Goal: Task Accomplishment & Management: Use online tool/utility

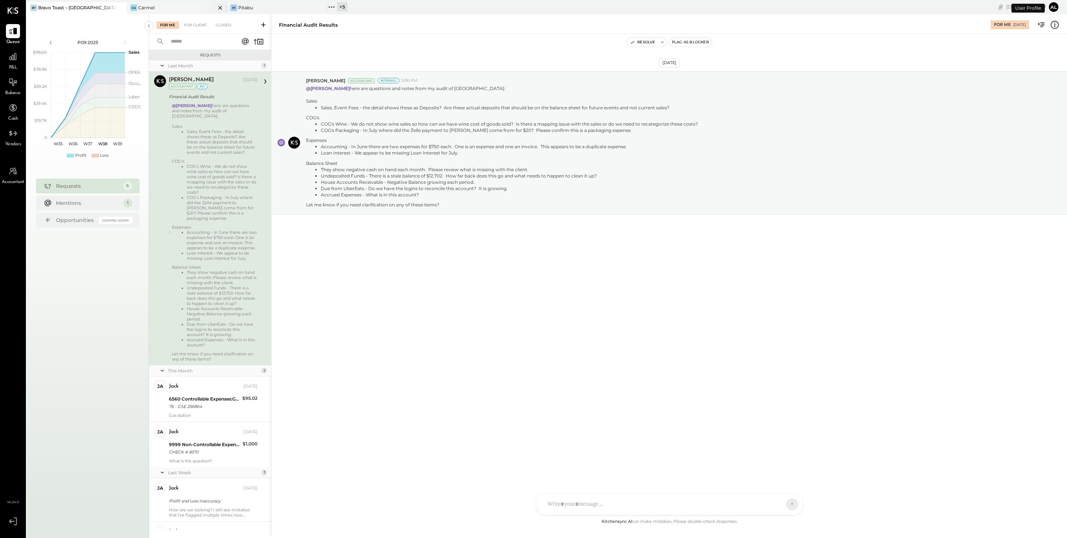
click at [192, 3] on div "Ca Carmel" at bounding box center [177, 8] width 100 height 12
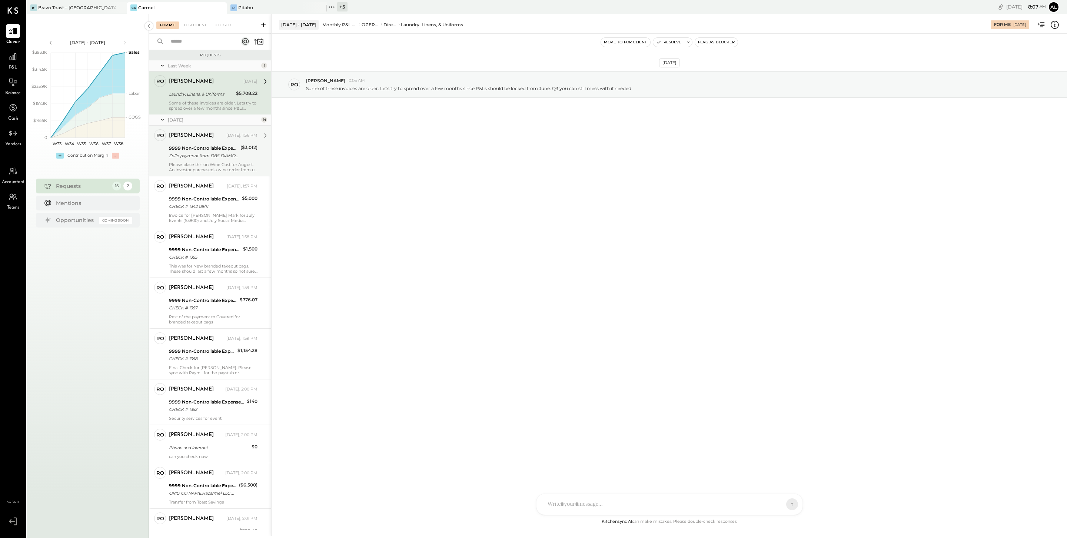
click at [230, 153] on div "Zelle payment from DBS DIAMONDS INC BAChfpv9ez42" at bounding box center [203, 155] width 69 height 7
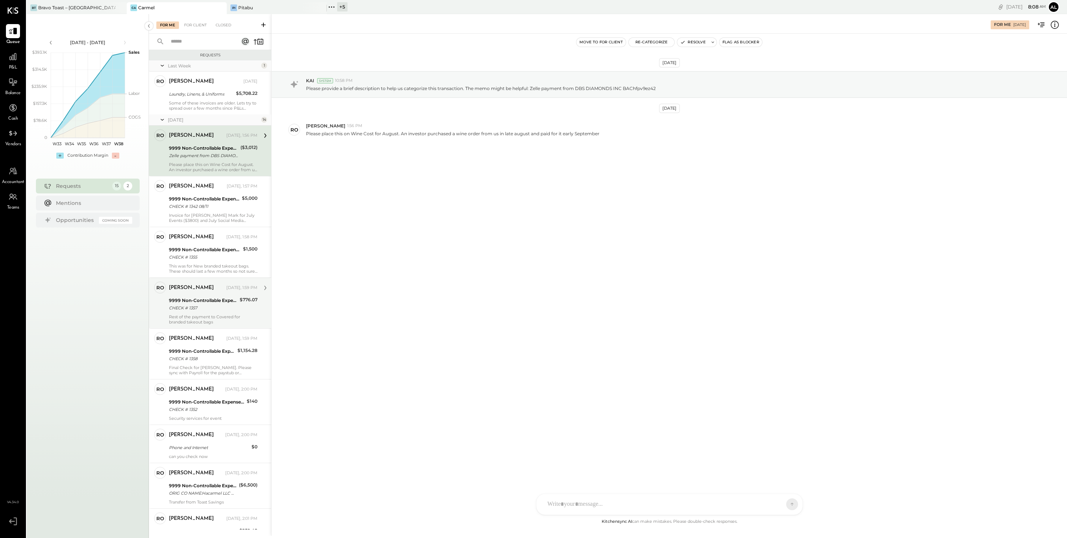
scroll to position [275, 0]
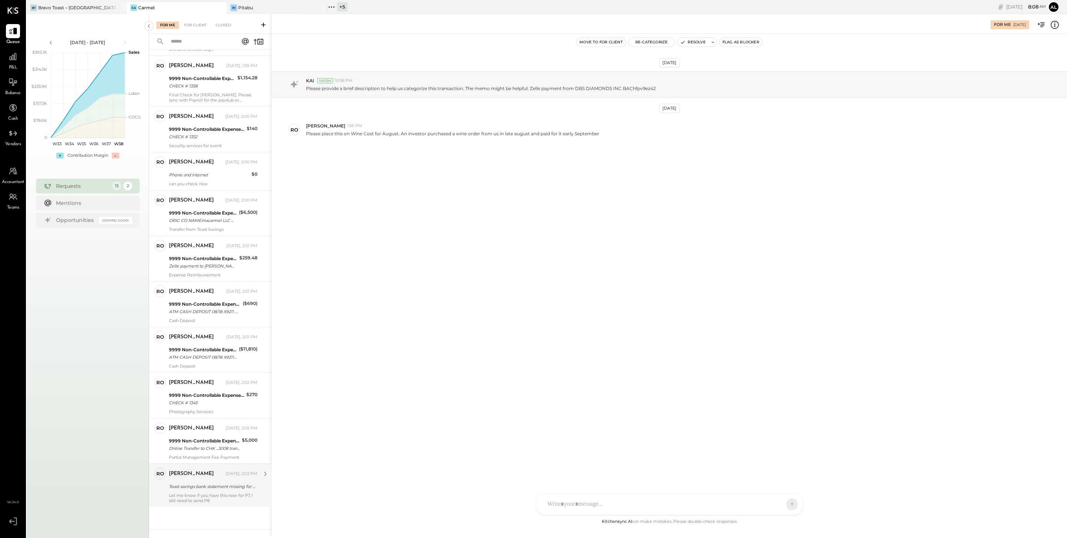
click at [212, 490] on div "Toast savings bank statement missing for P07.25" at bounding box center [212, 486] width 86 height 7
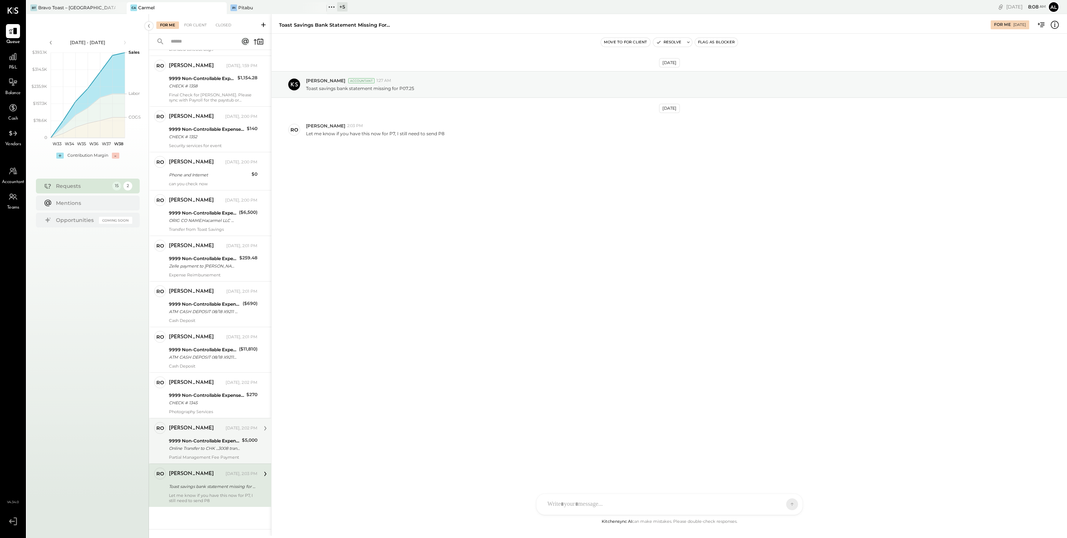
click at [215, 431] on div "[PERSON_NAME]" at bounding box center [196, 428] width 55 height 7
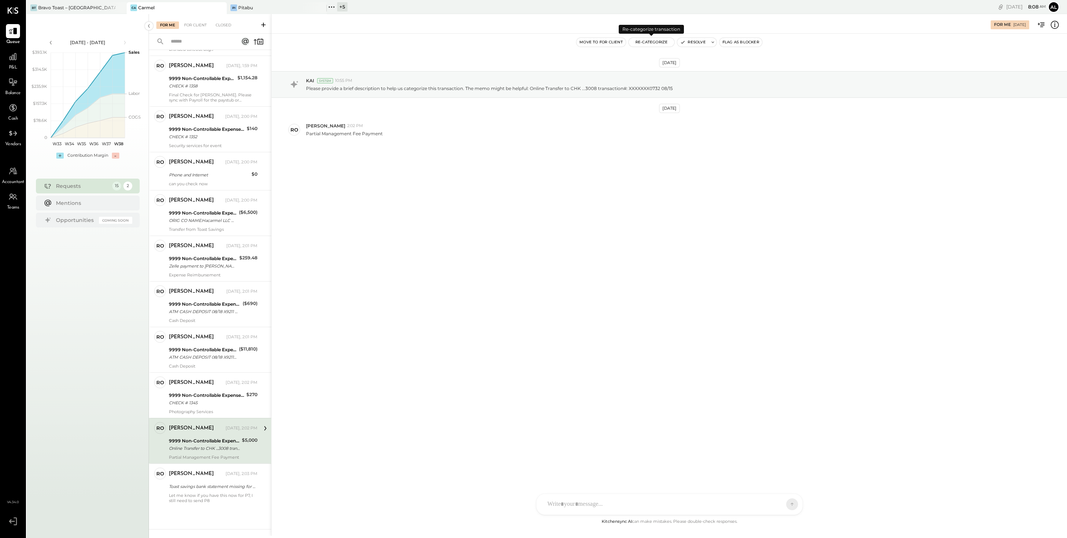
click at [657, 42] on button "Re-Categorize" at bounding box center [652, 42] width 46 height 9
click at [668, 72] on div at bounding box center [686, 74] width 97 height 9
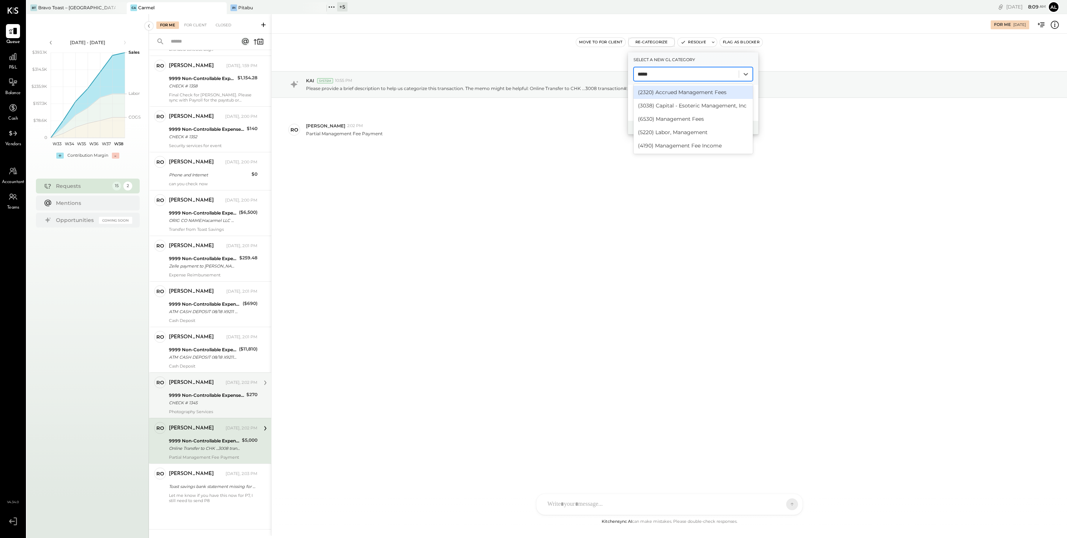
type input "*****"
click at [203, 397] on div "9999 Non-Controllable Expenses:Other Income and Expenses:To Be Classified" at bounding box center [206, 395] width 75 height 7
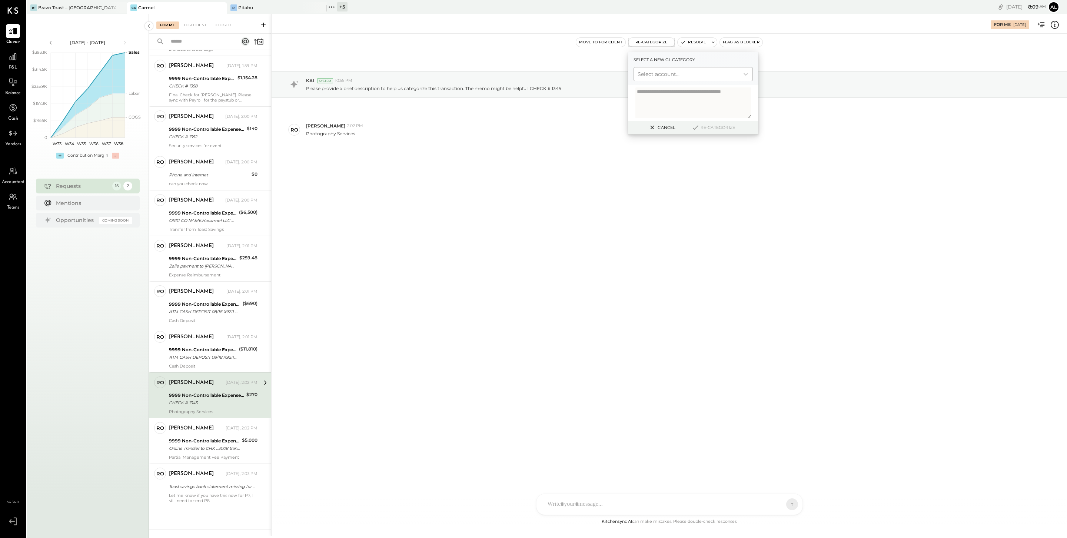
click at [663, 73] on div at bounding box center [686, 74] width 97 height 9
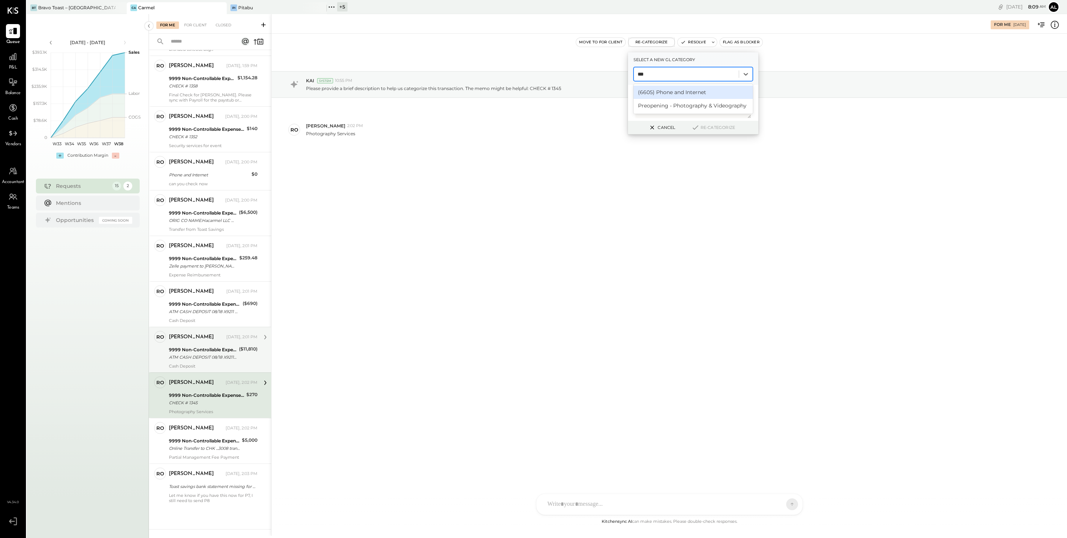
type input "***"
click at [212, 348] on div "9999 Non-Controllable Expenses:Other Income and Expenses:To Be Classified" at bounding box center [203, 349] width 68 height 7
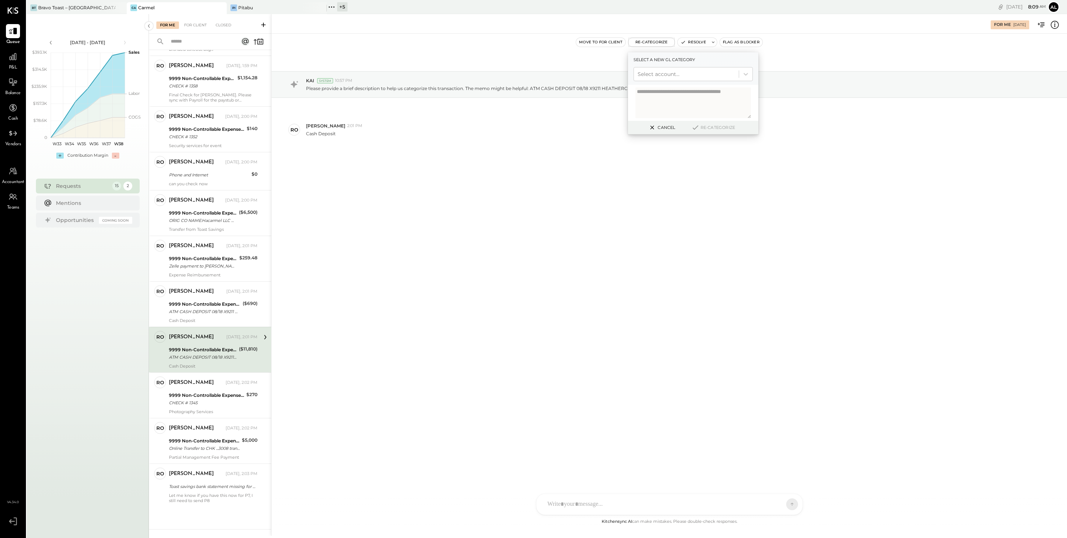
click at [659, 131] on button "Cancel" at bounding box center [661, 128] width 32 height 10
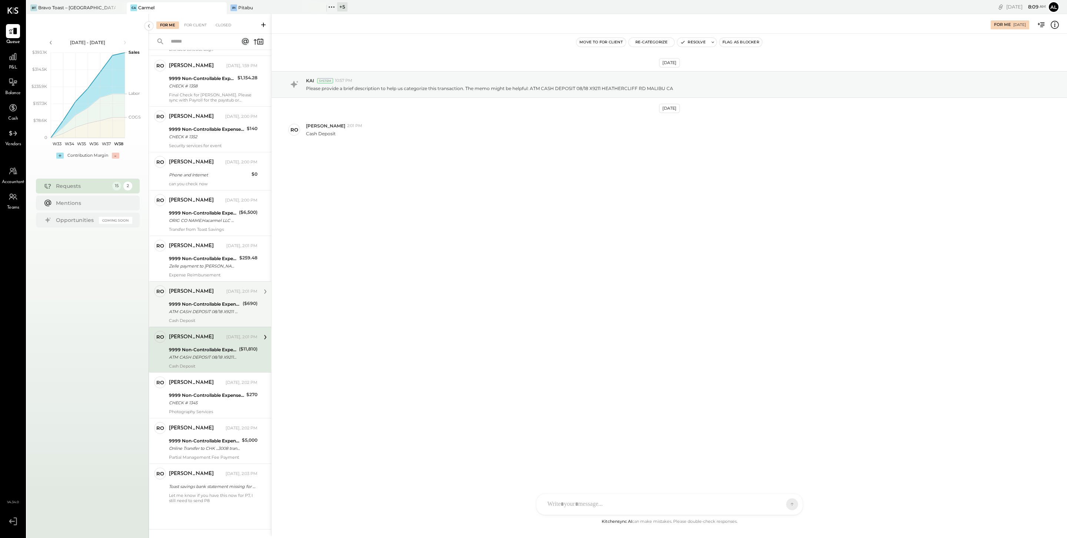
click at [212, 306] on div "9999 Non-Controllable Expenses:Other Income and Expenses:To Be Classified" at bounding box center [205, 303] width 72 height 7
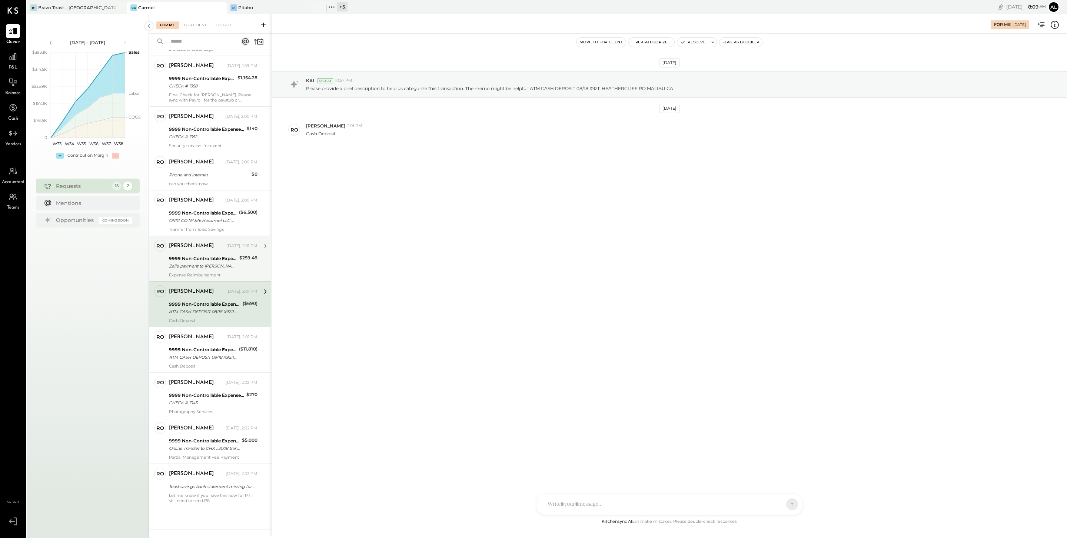
click at [213, 259] on div "9999 Non-Controllable Expenses:Other Income and Expenses:To Be Classified" at bounding box center [203, 258] width 68 height 7
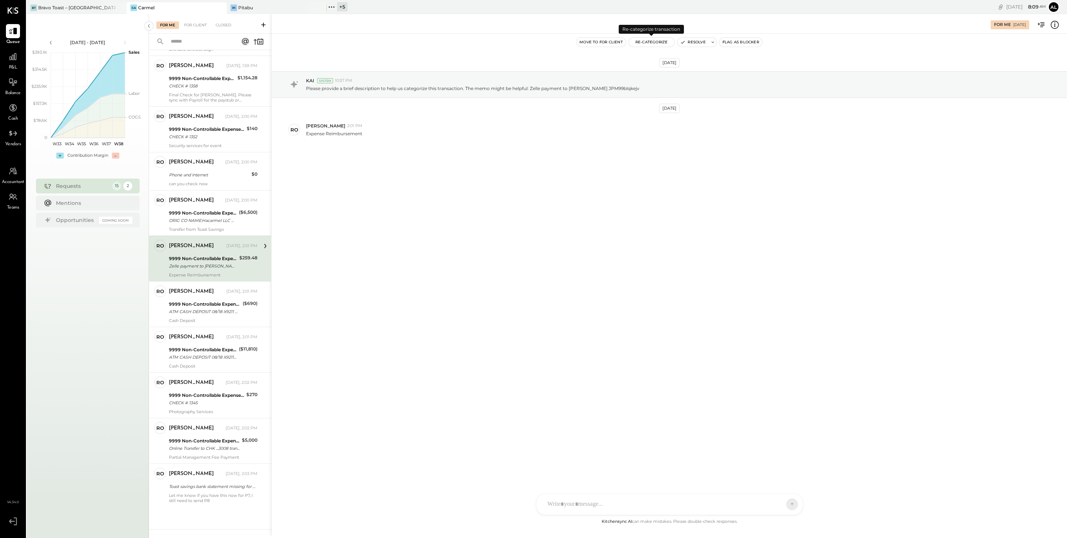
click at [664, 41] on button "Re-Categorize" at bounding box center [652, 42] width 46 height 9
click at [672, 77] on div at bounding box center [686, 74] width 97 height 9
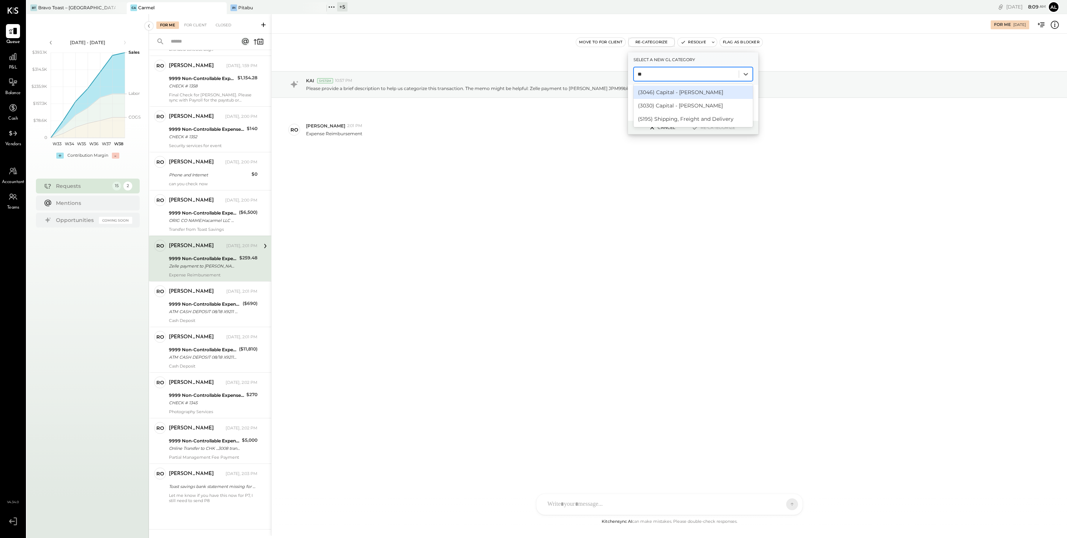
type input "*"
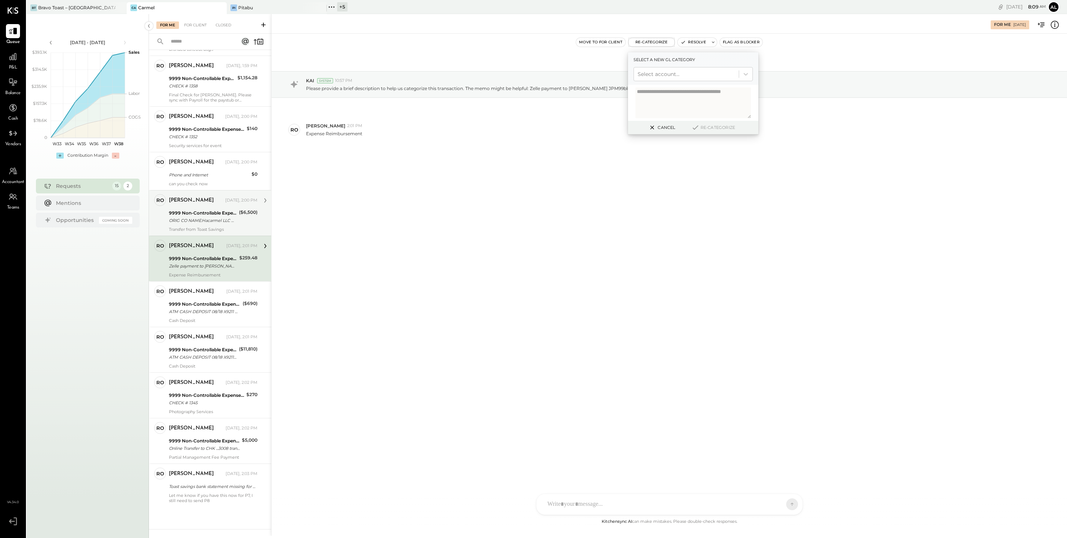
click at [200, 221] on div "ORIG CO NAME:Hacarmel LLC ORIG ID:XXXXXX8768 DESC DATE: CO ENTRY DESCR:Payment …" at bounding box center [203, 220] width 68 height 7
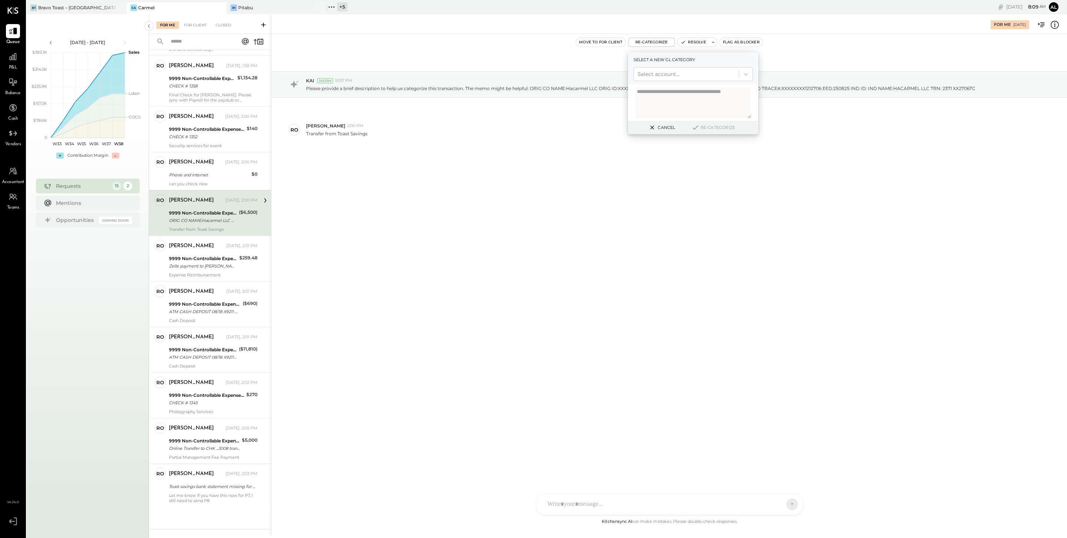
click at [664, 127] on button "Cancel" at bounding box center [661, 128] width 32 height 10
click at [651, 42] on button "Re-Categorize" at bounding box center [652, 42] width 46 height 9
click at [661, 73] on div at bounding box center [686, 74] width 97 height 9
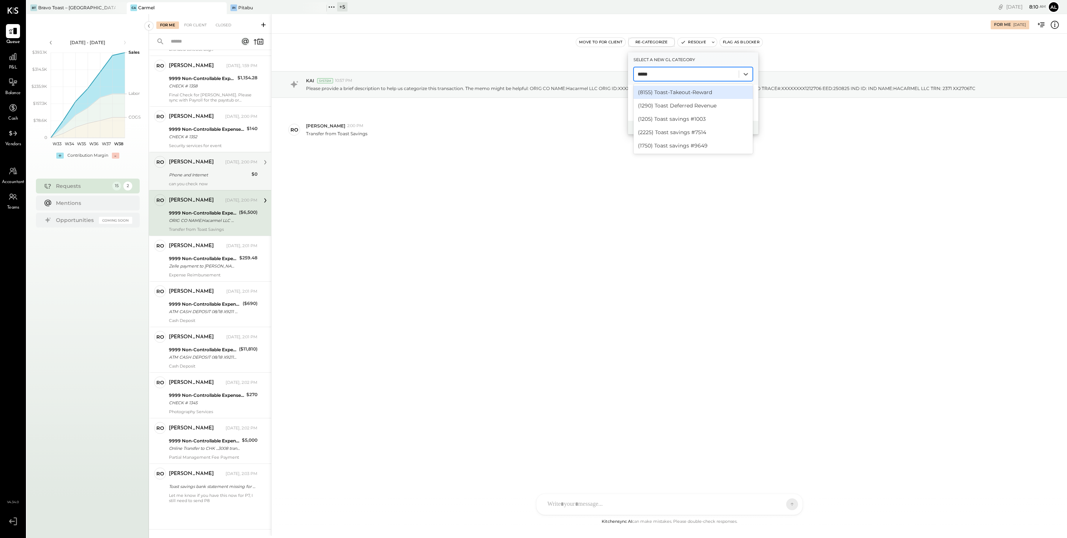
type input "*****"
click at [220, 157] on div "[PERSON_NAME] [DATE], 2:00 PM" at bounding box center [213, 162] width 89 height 10
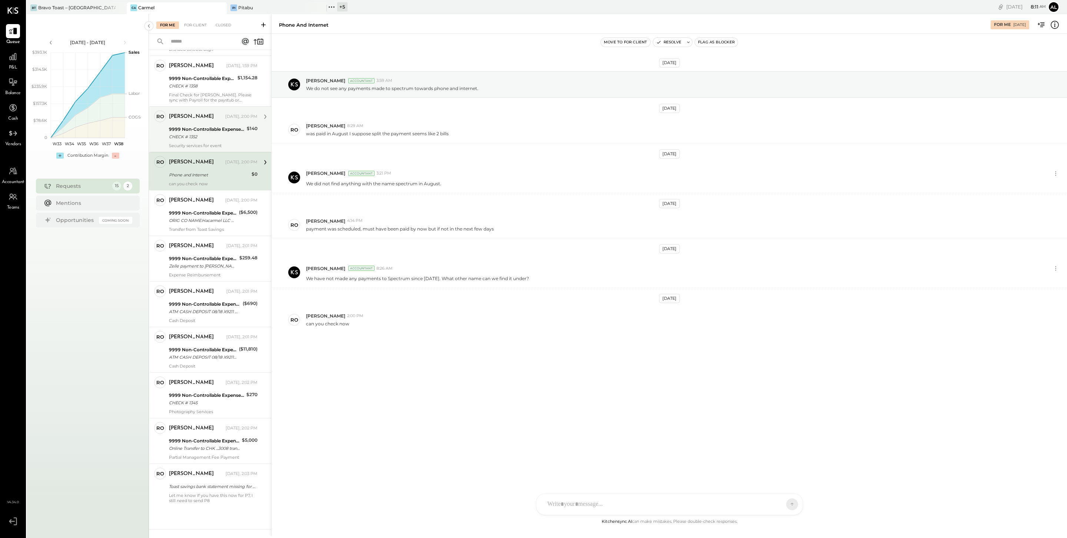
click at [190, 137] on div "CHECK # 1352" at bounding box center [207, 136] width 76 height 7
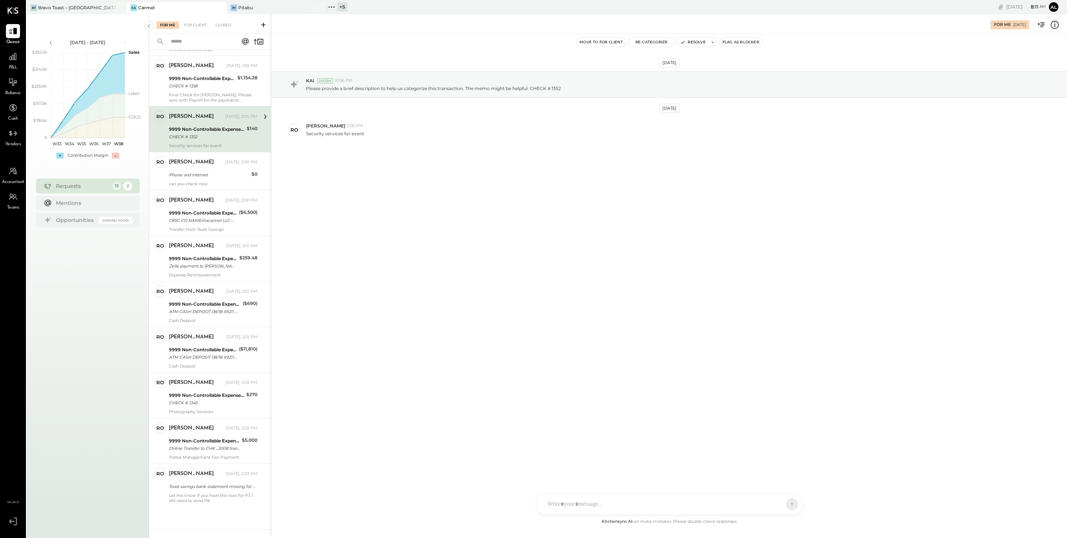
click at [659, 46] on button "Re-Categorize" at bounding box center [652, 42] width 46 height 9
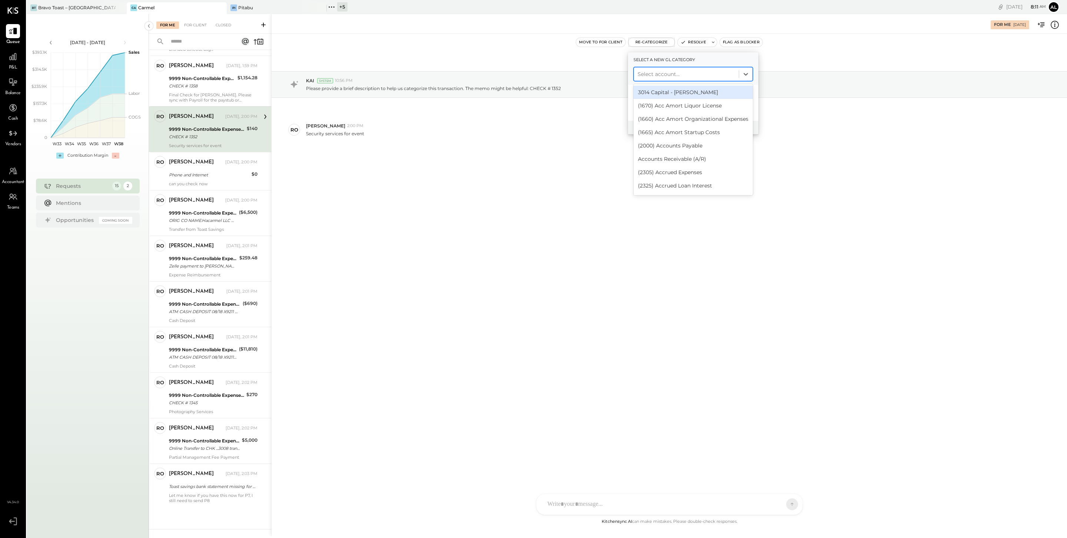
click at [676, 75] on div at bounding box center [686, 74] width 97 height 9
type input "****"
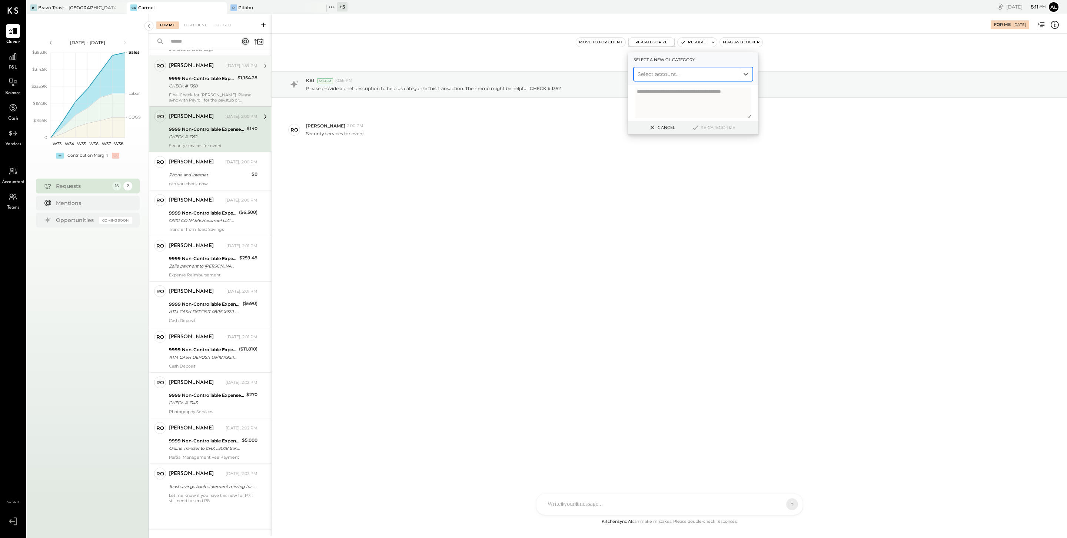
click at [210, 92] on div "Final Check for [PERSON_NAME]. Please sync with Payroll for the paystub or what…" at bounding box center [213, 97] width 89 height 10
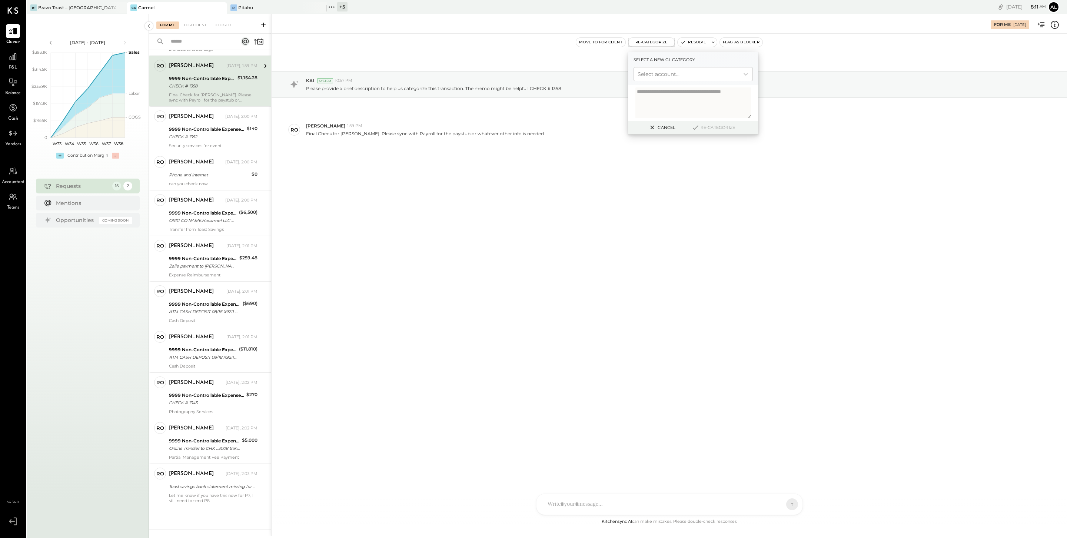
click at [658, 133] on div "Cancel Re-Categorize" at bounding box center [693, 128] width 130 height 14
click at [652, 127] on icon at bounding box center [653, 128] width 4 height 4
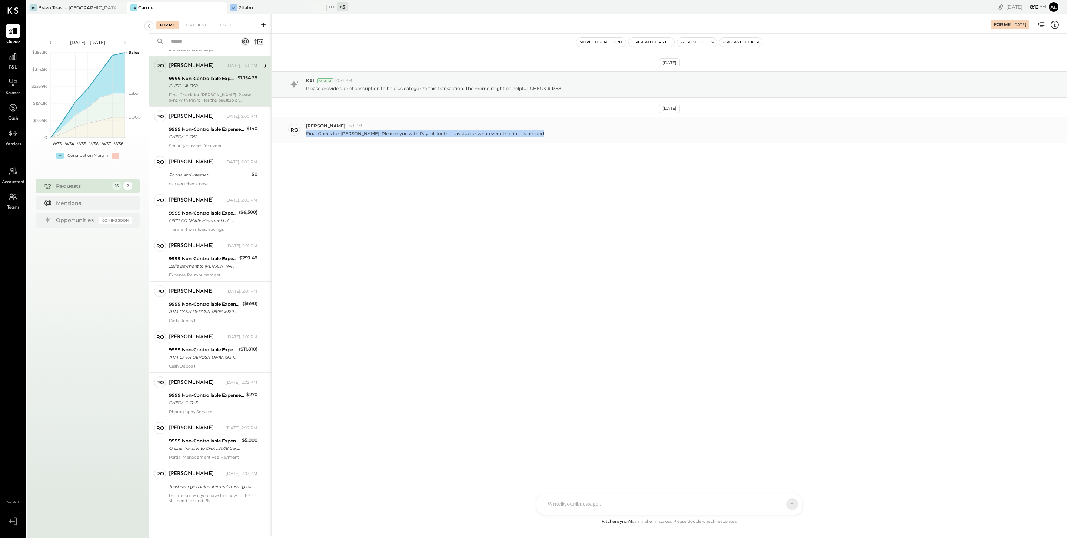
drag, startPoint x: 540, startPoint y: 133, endPoint x: 306, endPoint y: 135, distance: 233.8
click at [306, 135] on div "Final Check for [PERSON_NAME]. Please sync with Payroll for the paystub or what…" at bounding box center [683, 133] width 755 height 8
click at [281, 4] on div "Pi Pitabu" at bounding box center [271, 7] width 89 height 7
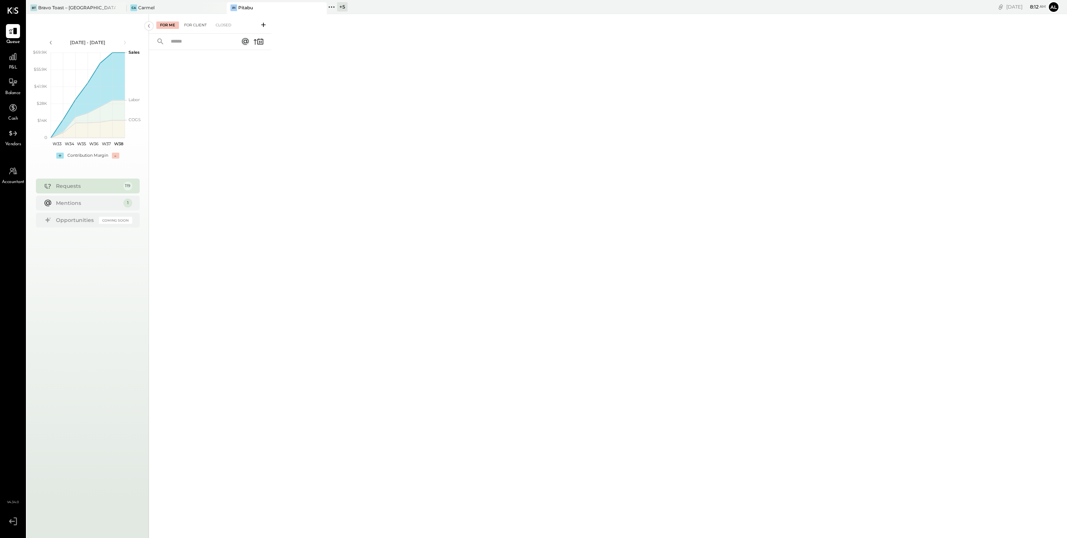
click at [198, 26] on div "For Client" at bounding box center [195, 24] width 30 height 7
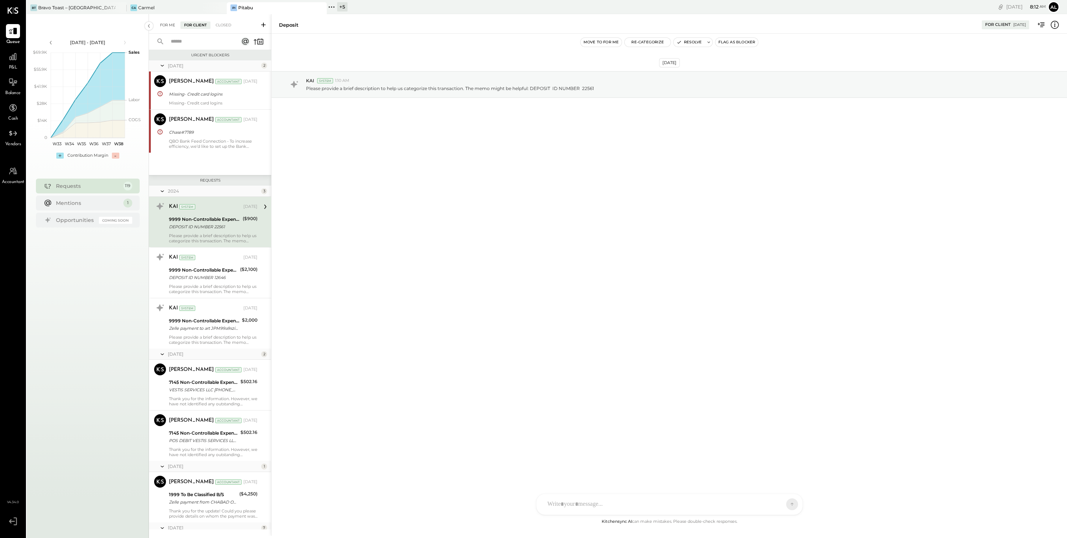
click at [169, 24] on div "For Me" at bounding box center [167, 24] width 23 height 7
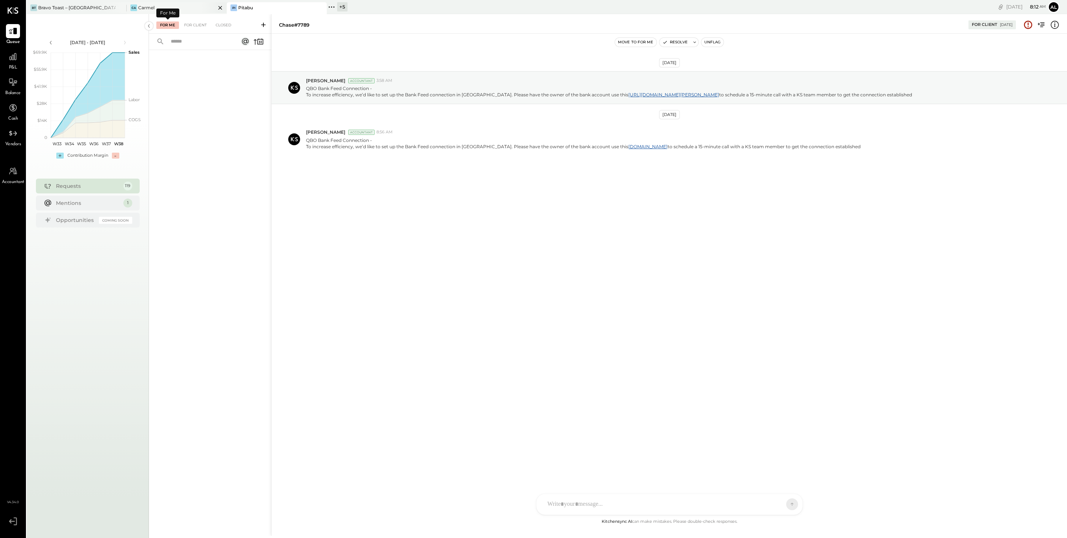
click at [171, 4] on div "Ca Carmel" at bounding box center [171, 7] width 89 height 7
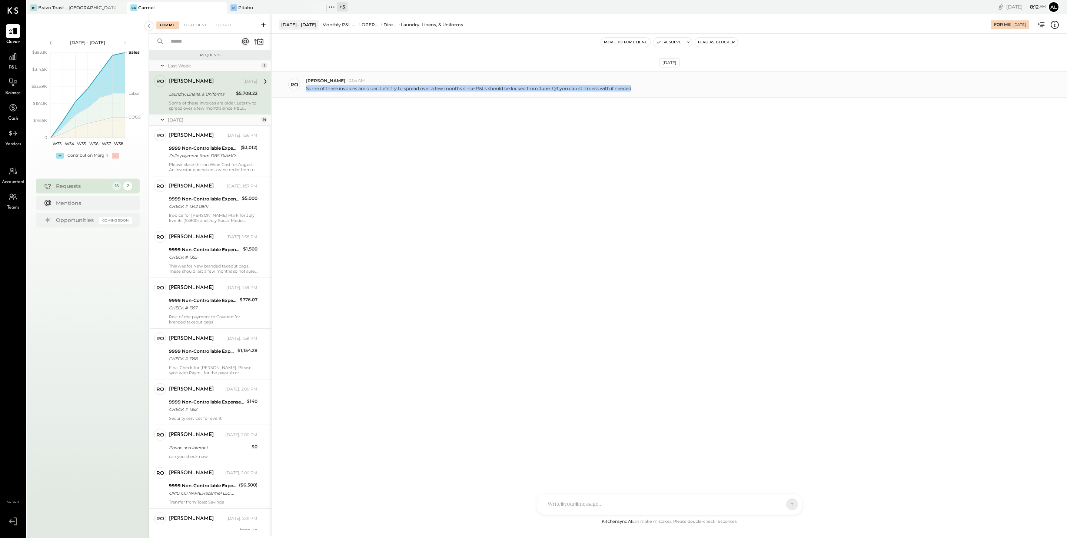
drag, startPoint x: 634, startPoint y: 90, endPoint x: 306, endPoint y: 88, distance: 328.3
click at [306, 88] on div "Some of these invoices are older. Lets try to spread over a few months since P&…" at bounding box center [683, 88] width 755 height 8
click at [426, 36] on div "Move to for client Resolve Flag as Blocker" at bounding box center [669, 42] width 795 height 17
click at [415, 25] on div "Laundry, Linens, & Uniforms" at bounding box center [432, 24] width 62 height 6
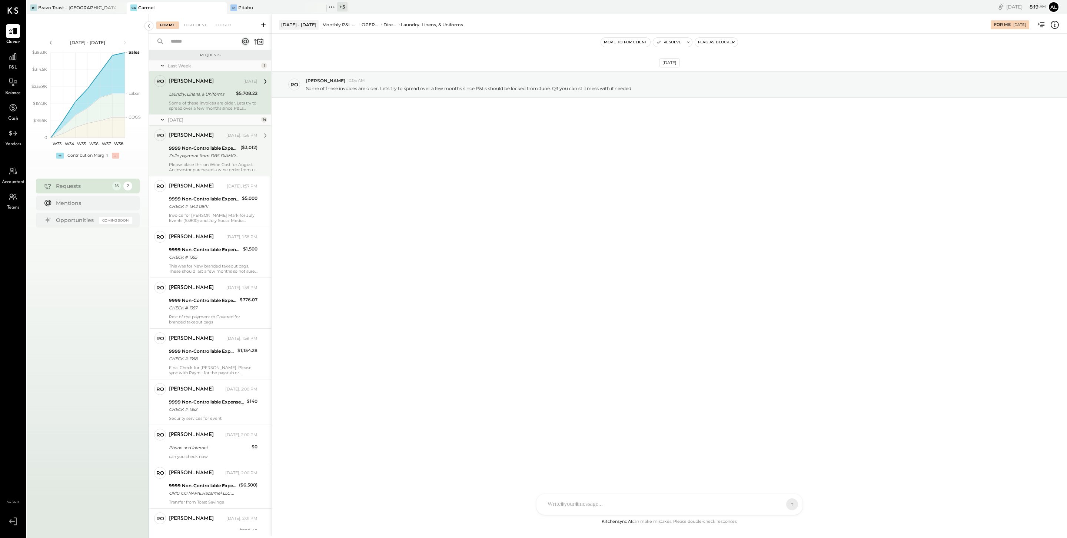
scroll to position [275, 0]
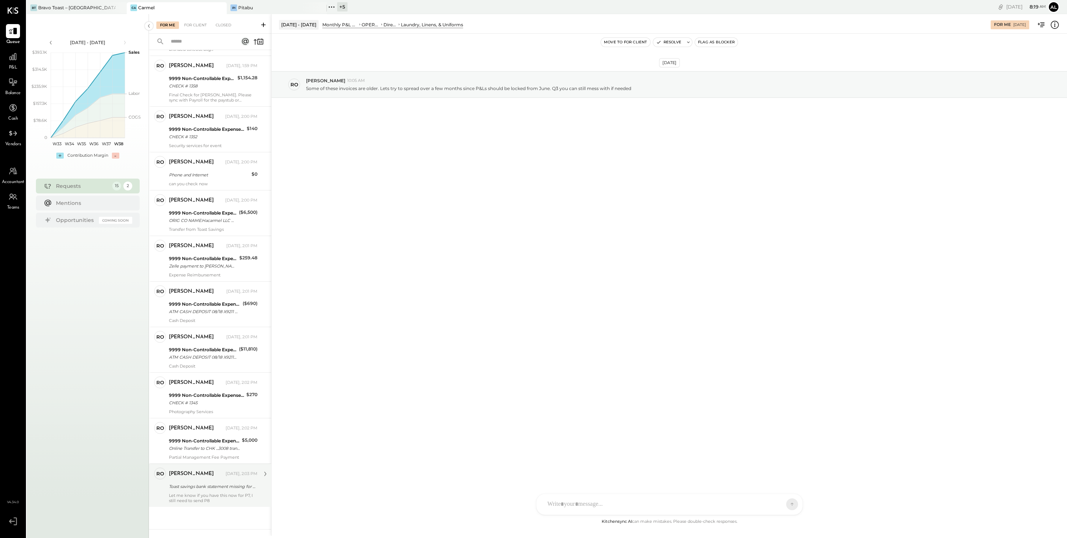
click at [221, 490] on div "Toast savings bank statement missing for P07.25" at bounding box center [212, 486] width 86 height 9
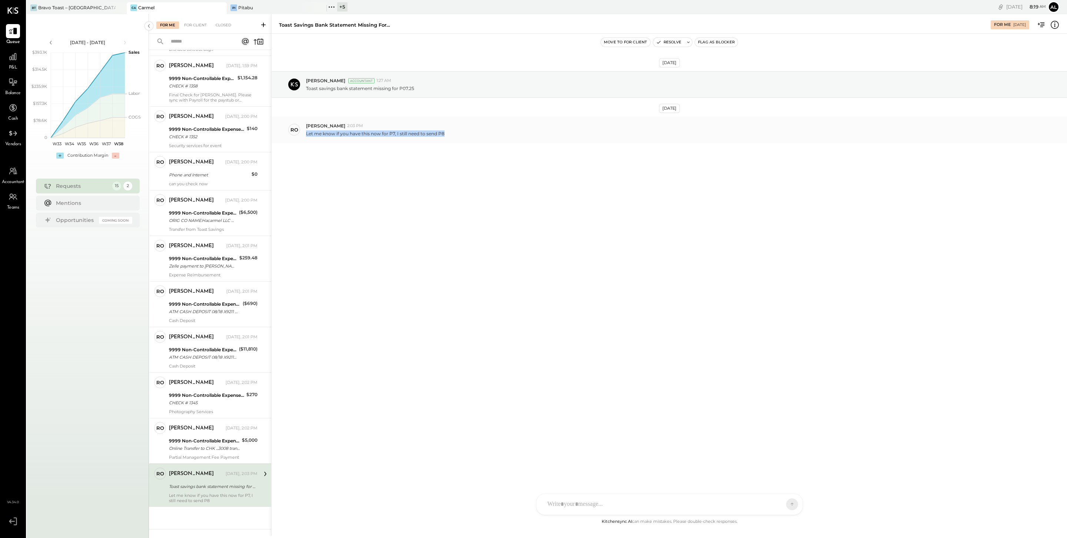
drag, startPoint x: 446, startPoint y: 135, endPoint x: 306, endPoint y: 136, distance: 139.3
click at [306, 136] on div "Let me know if you have this now for P7, I still need to send P8" at bounding box center [683, 133] width 755 height 8
click at [205, 437] on div "9999 Non-Controllable Expenses:Other Income and Expenses:To Be Classified" at bounding box center [204, 440] width 71 height 7
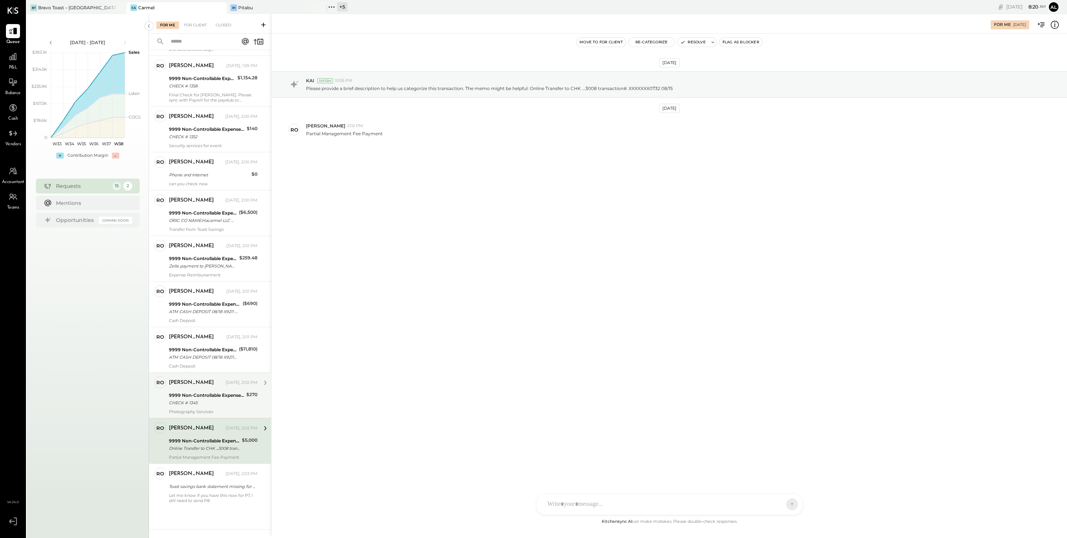
click at [221, 393] on div "9999 Non-Controllable Expenses:Other Income and Expenses:To Be Classified" at bounding box center [206, 395] width 75 height 7
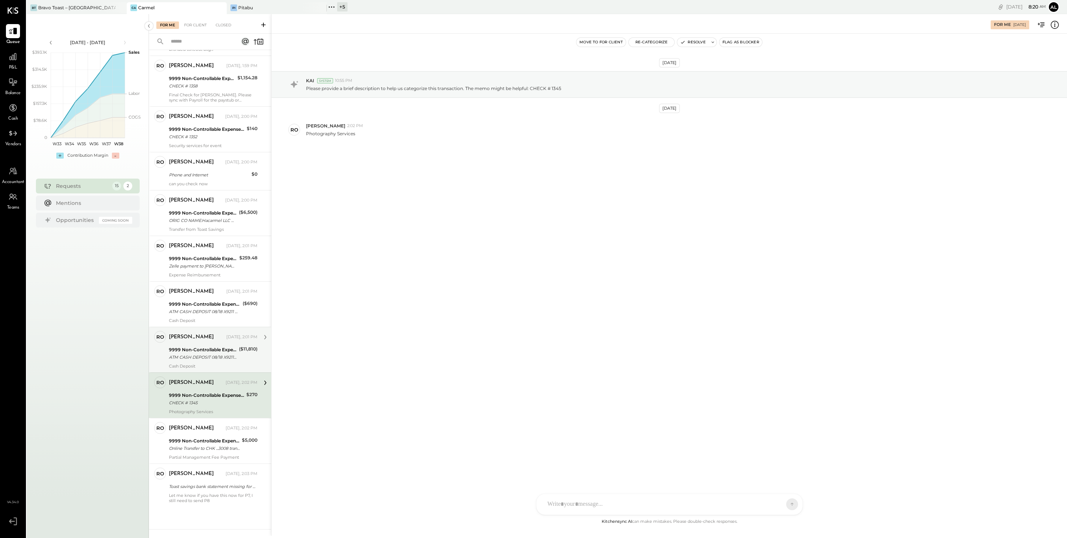
click at [215, 354] on div "ATM CASH DEPOSIT 08/18 X9211 HEATHERCLIFF RD MALIBU [GEOGRAPHIC_DATA]" at bounding box center [203, 356] width 68 height 7
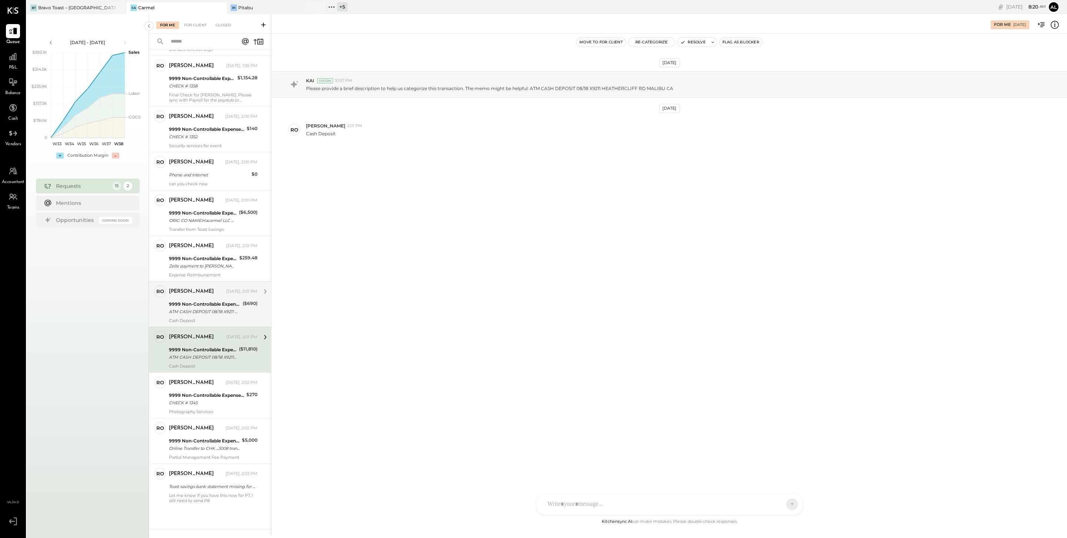
click at [215, 303] on div "9999 Non-Controllable Expenses:Other Income and Expenses:To Be Classified" at bounding box center [205, 303] width 72 height 7
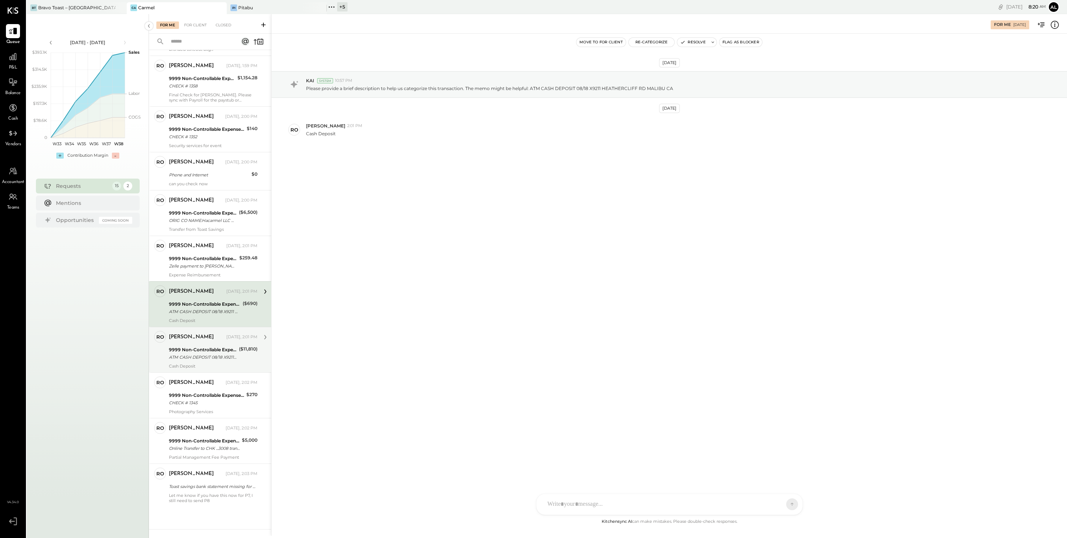
click at [206, 359] on div "ATM CASH DEPOSIT 08/18 X9211 HEATHERCLIFF RD MALIBU [GEOGRAPHIC_DATA]" at bounding box center [203, 356] width 68 height 7
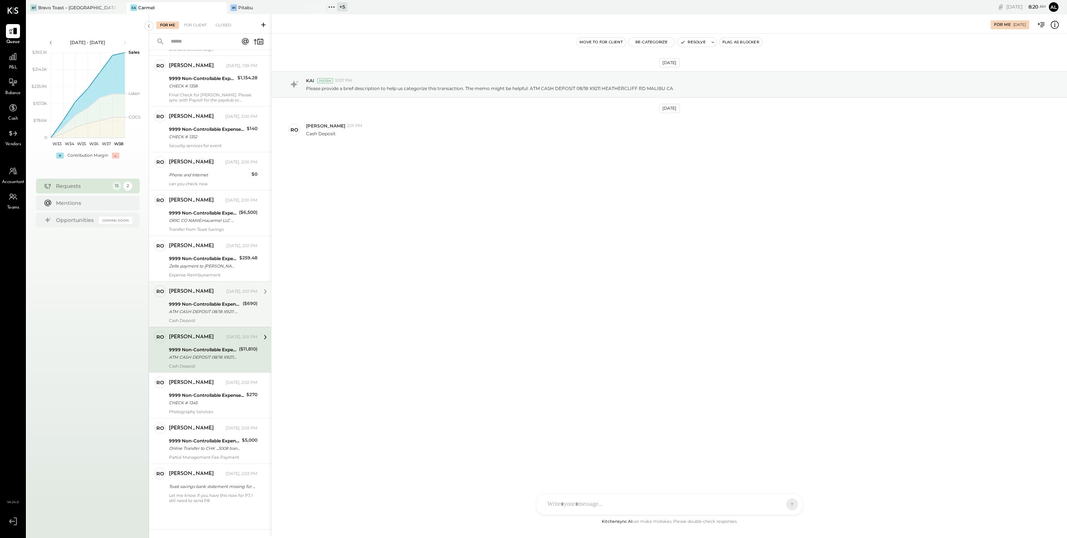
click at [203, 303] on div "9999 Non-Controllable Expenses:Other Income and Expenses:To Be Classified" at bounding box center [205, 303] width 72 height 7
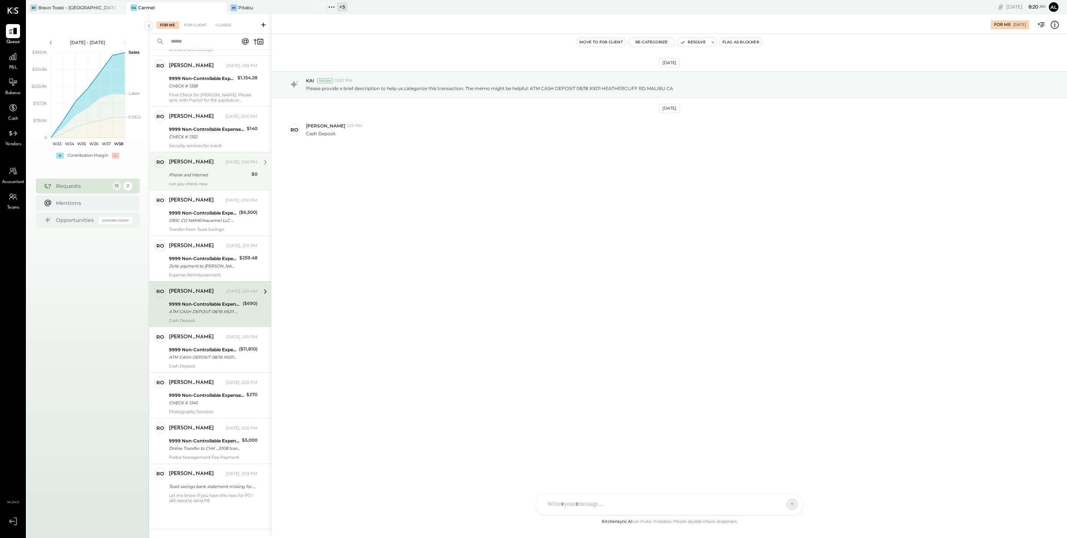
click at [193, 181] on div "can you check now" at bounding box center [213, 183] width 89 height 5
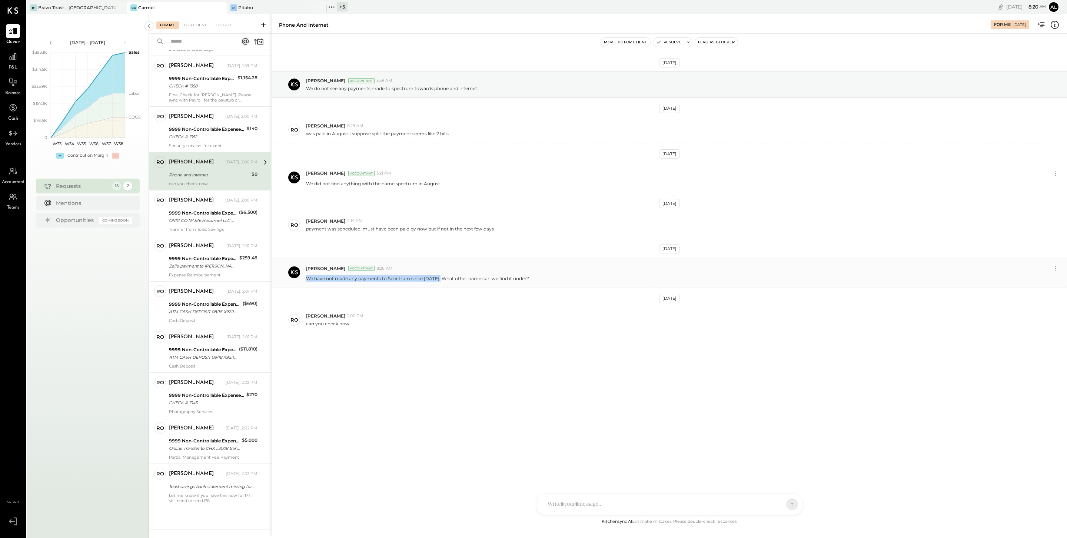
drag, startPoint x: 444, startPoint y: 280, endPoint x: 306, endPoint y: 280, distance: 138.2
click at [306, 280] on p "We have not made any payments to Spectrum since [DATE]. What other name can we …" at bounding box center [417, 278] width 223 height 6
copy p "We have not made any payments to Spectrum since May 202"
click at [204, 219] on div "ORIG CO NAME:Hacarmel LLC ORIG ID:XXXXXX8768 DESC DATE: CO ENTRY DESCR:Payment …" at bounding box center [203, 221] width 68 height 7
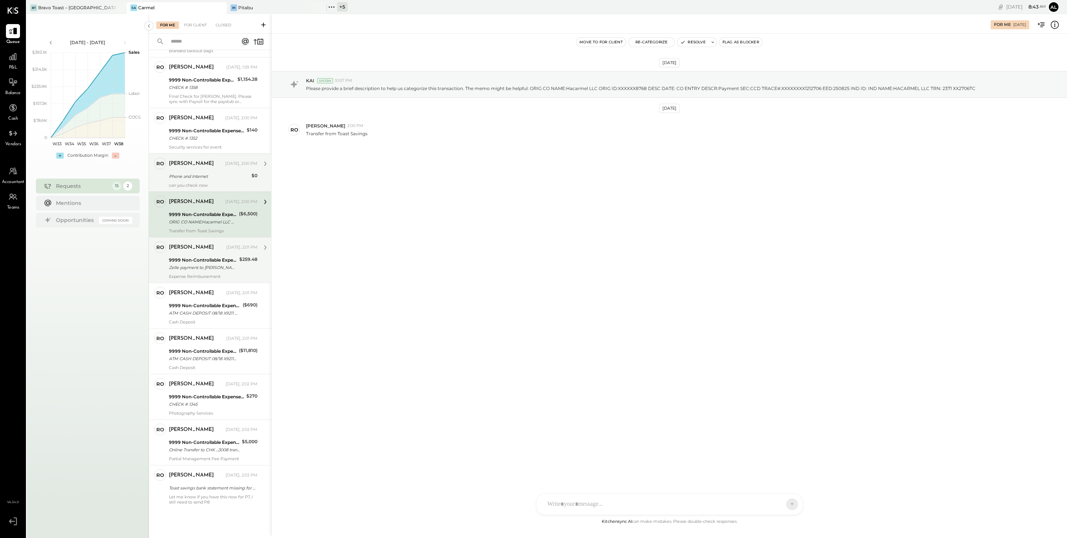
click at [211, 255] on div "[PERSON_NAME] [DATE], 2:01 PM 9999 Non-Controllable Expenses:Other Income and E…" at bounding box center [213, 260] width 89 height 38
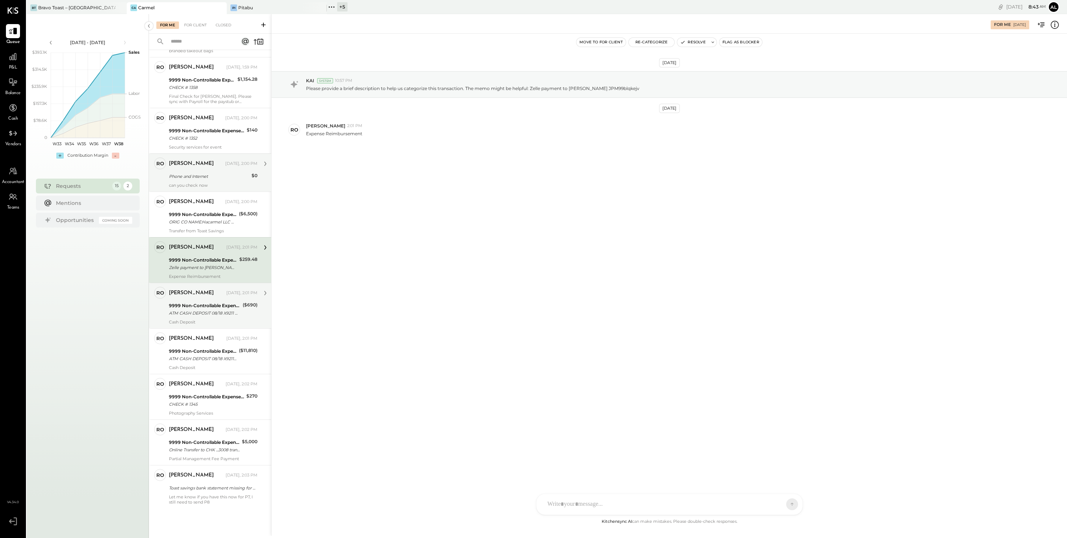
click at [214, 307] on div "9999 Non-Controllable Expenses:Other Income and Expenses:To Be Classified" at bounding box center [205, 305] width 72 height 7
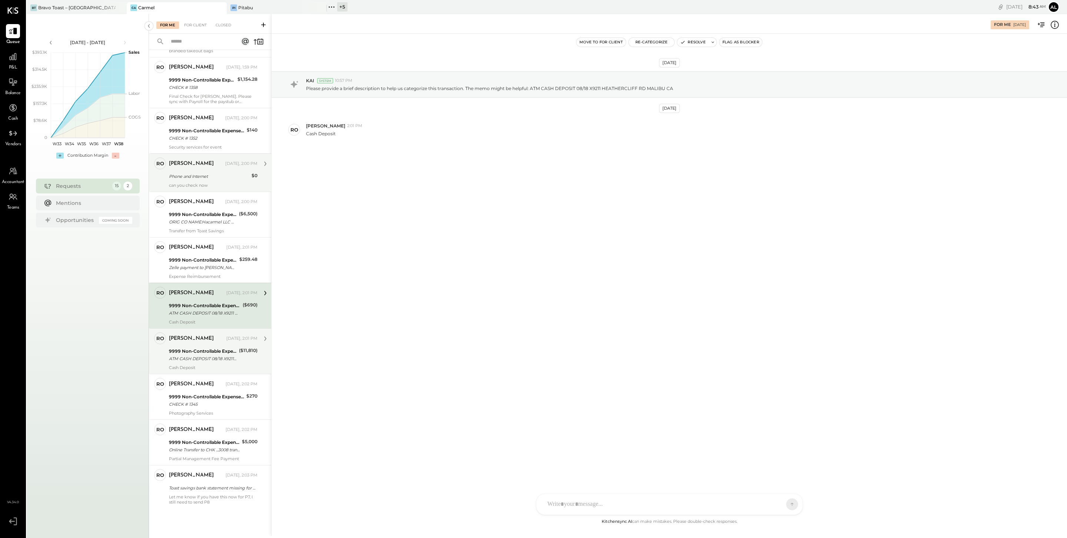
click at [210, 353] on div "9999 Non-Controllable Expenses:Other Income and Expenses:To Be Classified" at bounding box center [203, 351] width 68 height 7
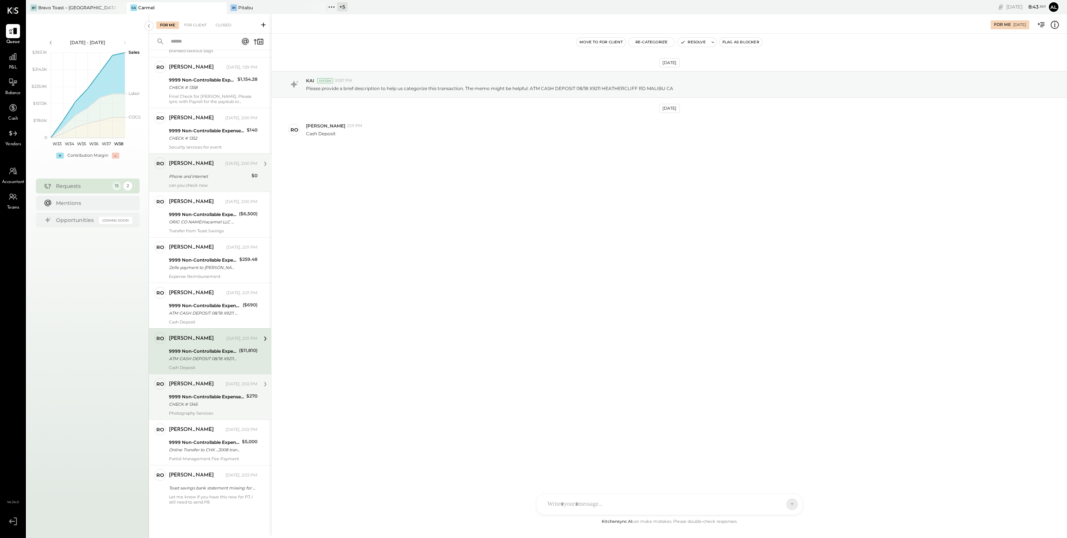
click at [210, 391] on div "[PERSON_NAME] [DATE], 2:02 PM" at bounding box center [213, 384] width 89 height 13
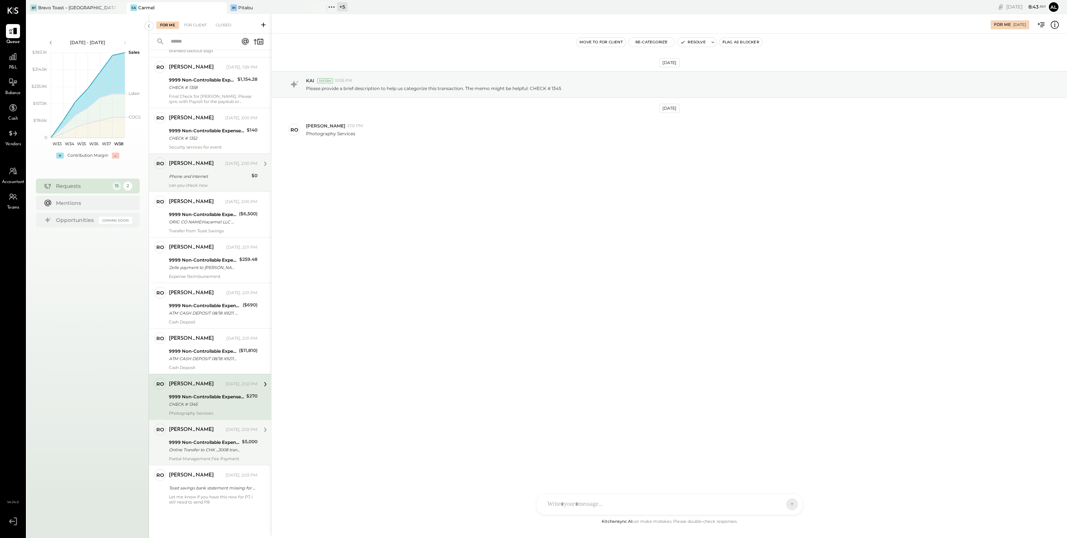
click at [210, 452] on div "Online Transfer to CHK ...3008 transaction#: XXXXXXX0732 08/15" at bounding box center [204, 449] width 71 height 7
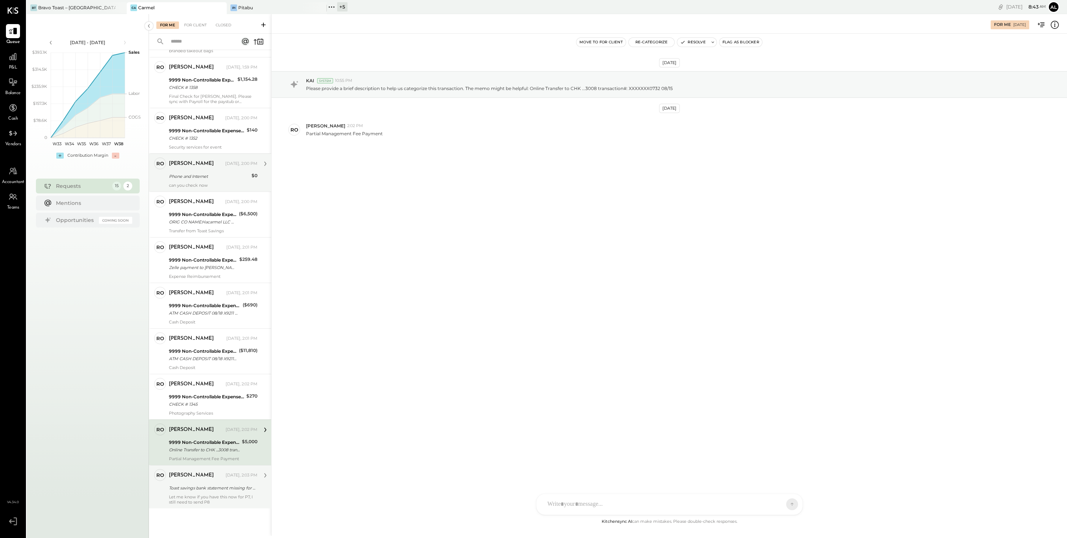
click at [206, 496] on div "Let me know if you have this now for P7, I still need to send P8" at bounding box center [213, 499] width 89 height 10
